Goal: Transaction & Acquisition: Purchase product/service

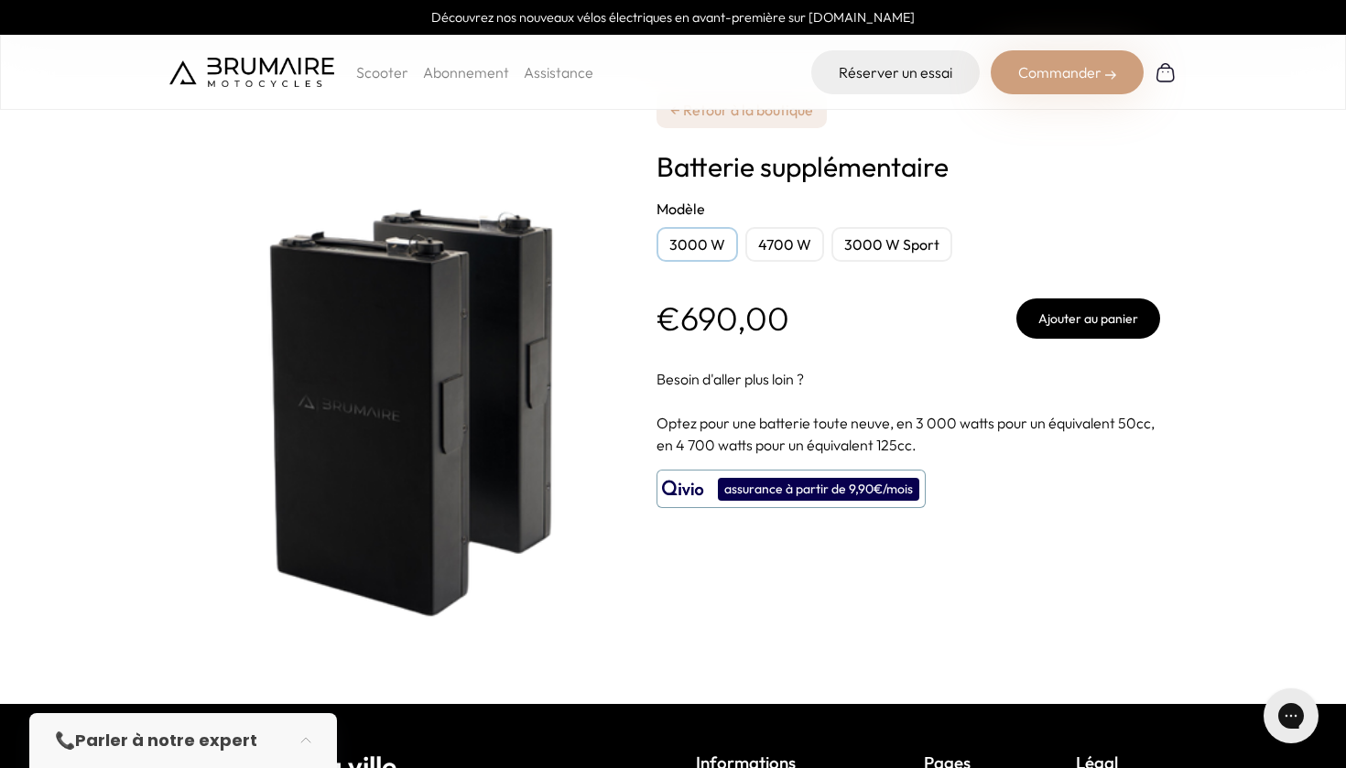
click at [687, 249] on div "3000 W" at bounding box center [696, 244] width 81 height 35
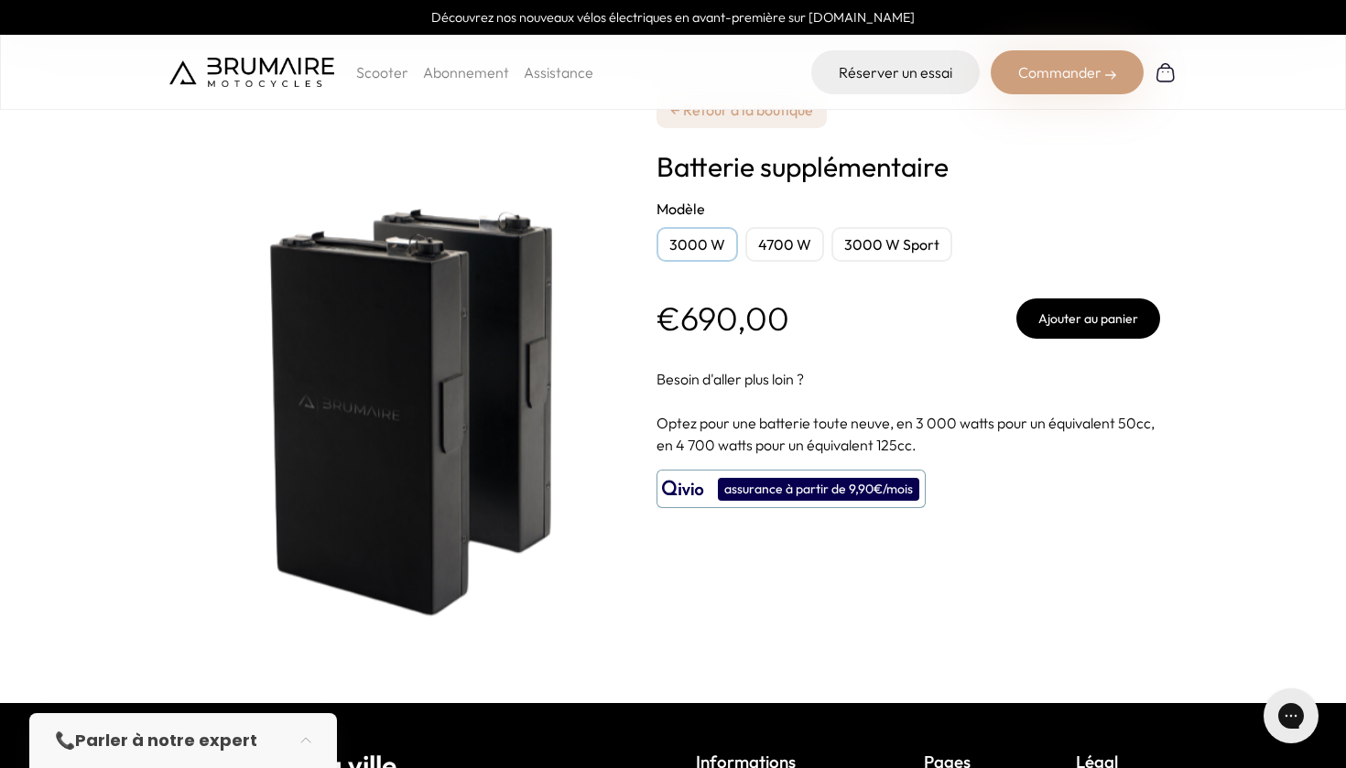
click at [856, 238] on div "3000 W Sport" at bounding box center [891, 244] width 121 height 35
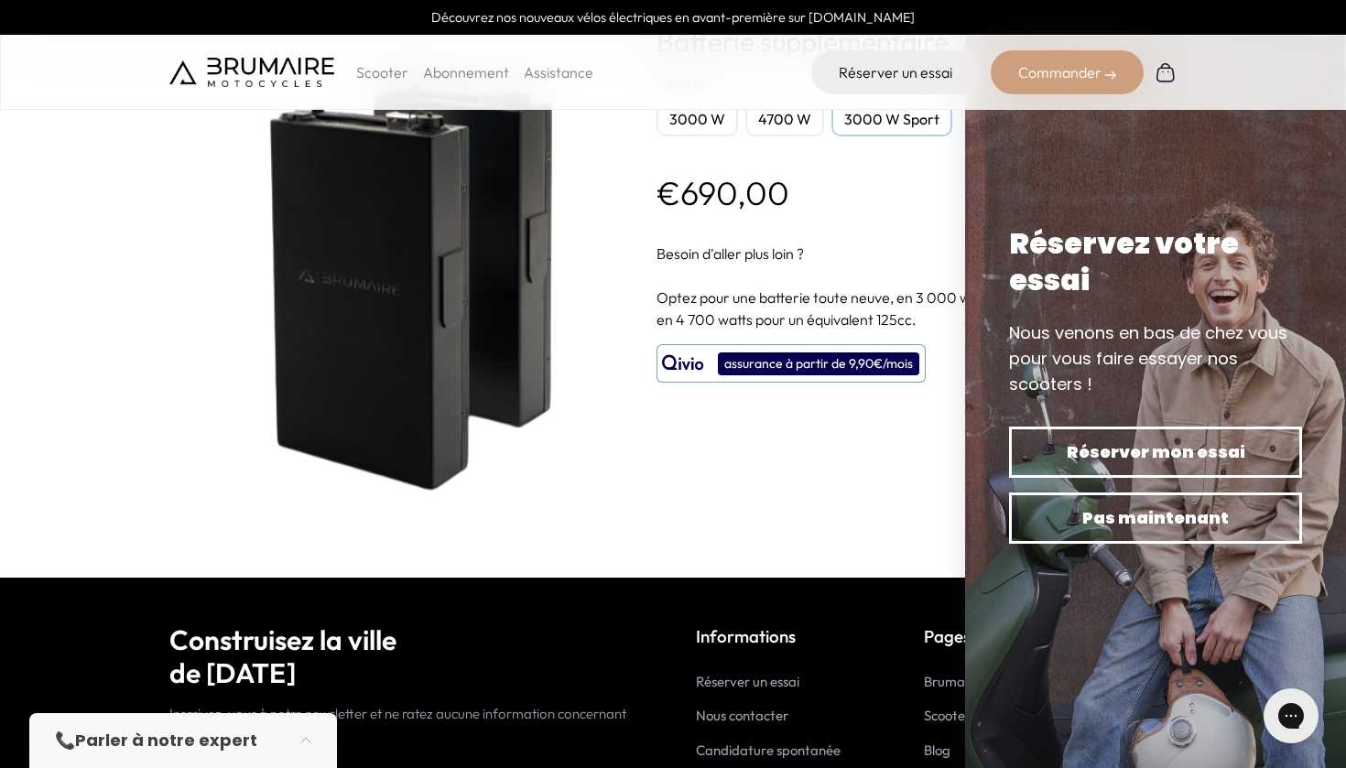
scroll to position [123, 0]
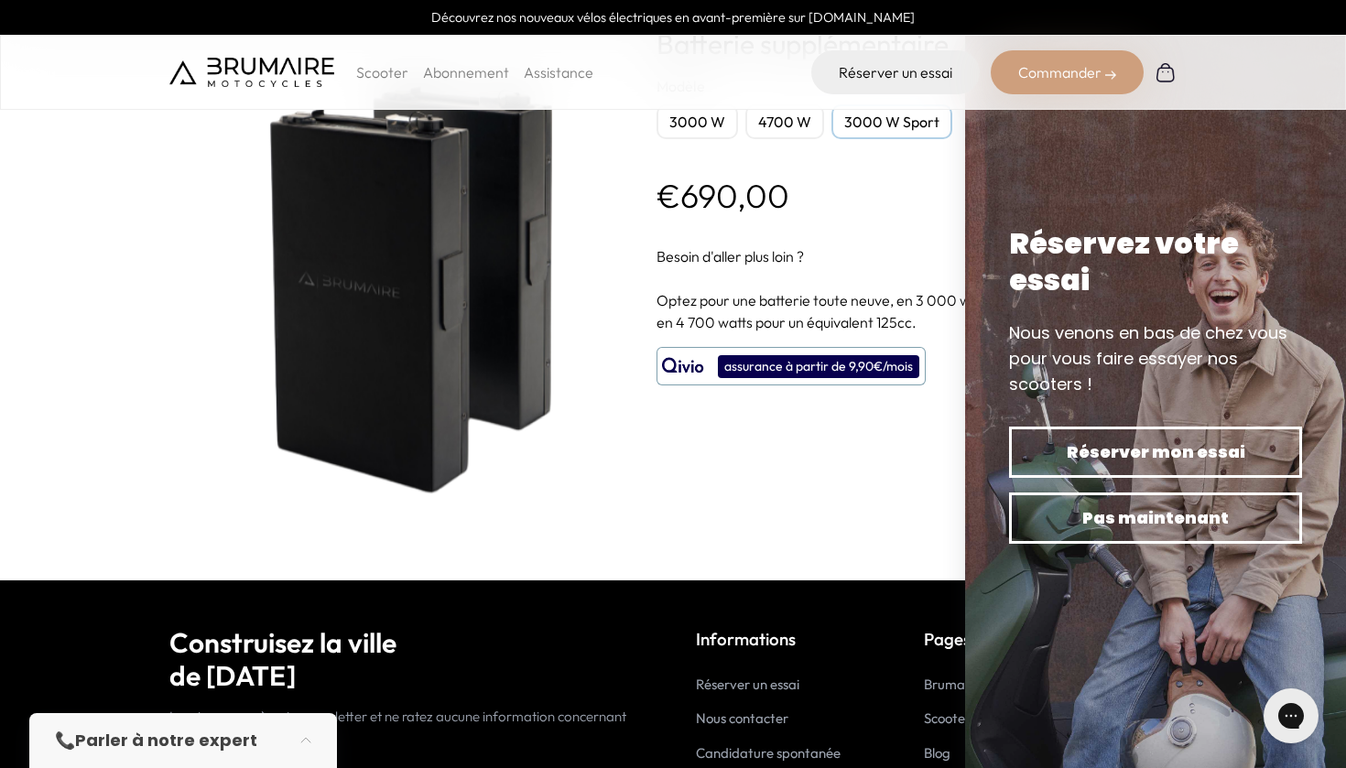
click at [1049, 240] on div "Réservez votre essai" at bounding box center [1155, 261] width 293 height 73
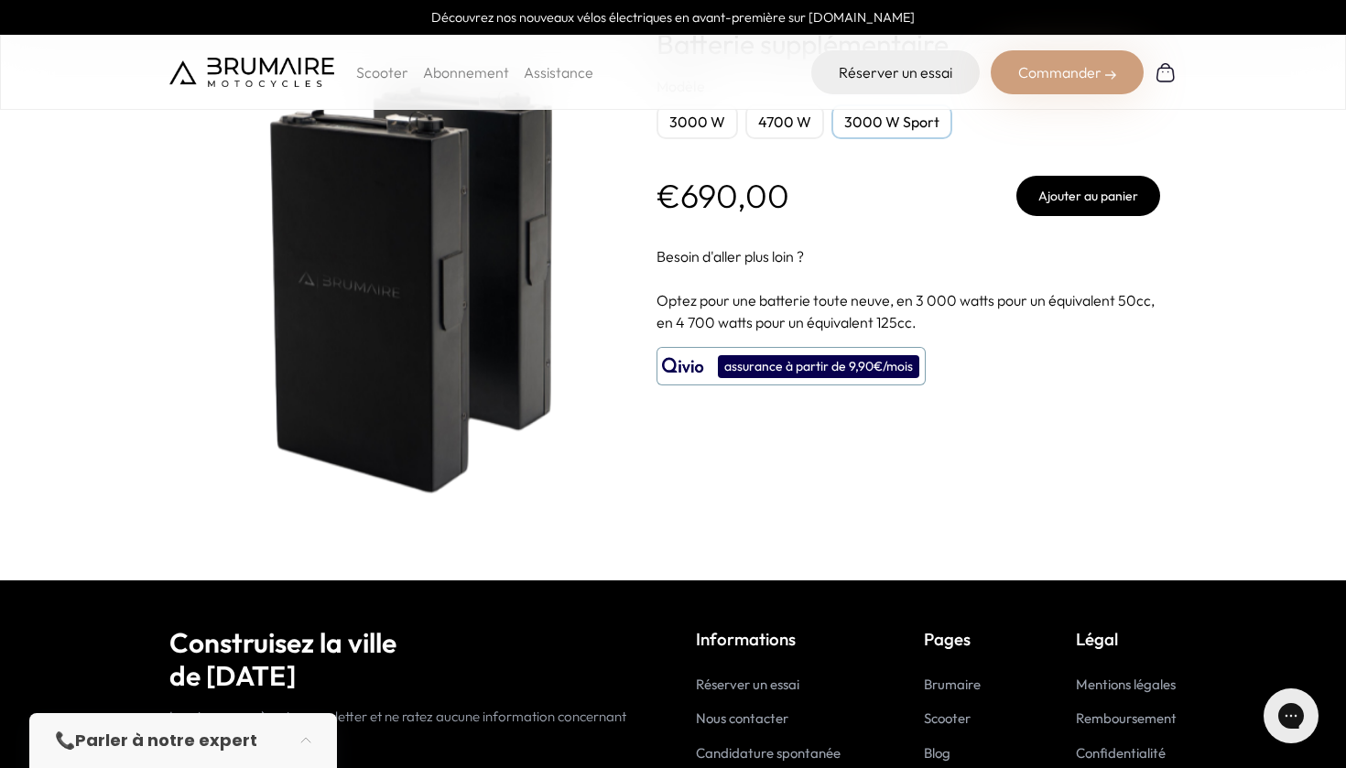
click at [1067, 192] on button "Ajouter au panier" at bounding box center [1088, 196] width 144 height 40
